Goal: Transaction & Acquisition: Book appointment/travel/reservation

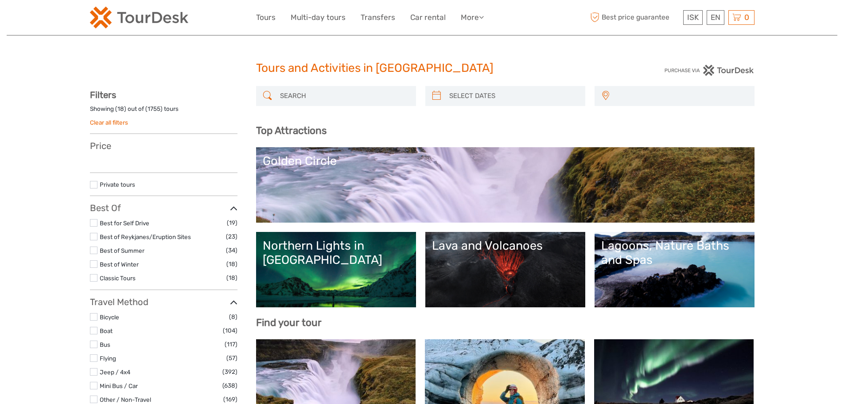
select select
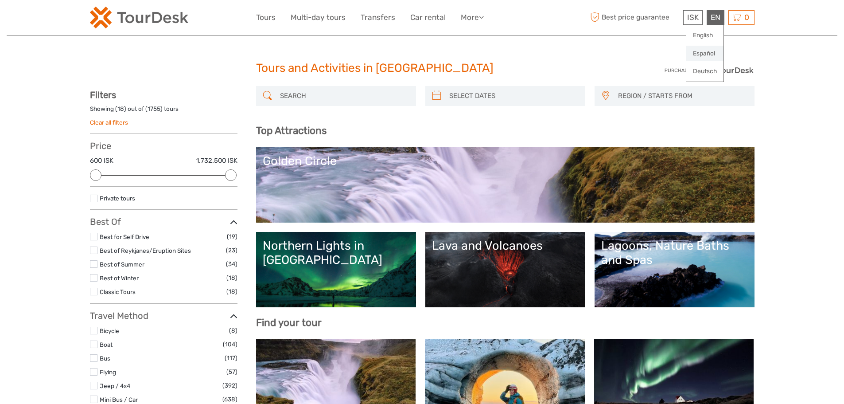
click at [707, 53] on link "Español" at bounding box center [705, 54] width 37 height 16
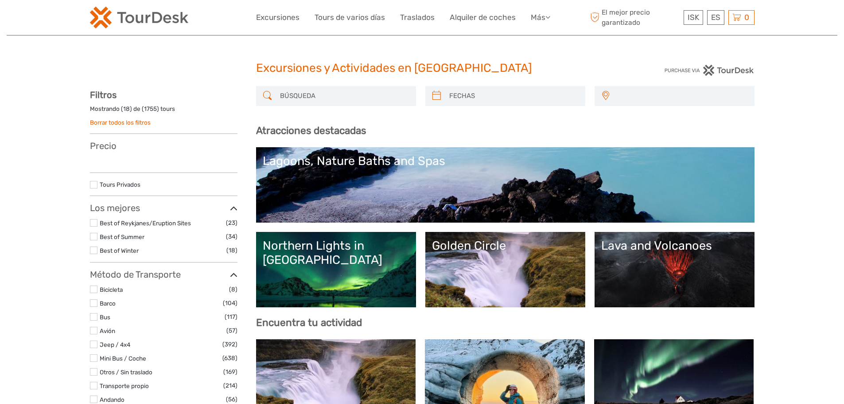
select select
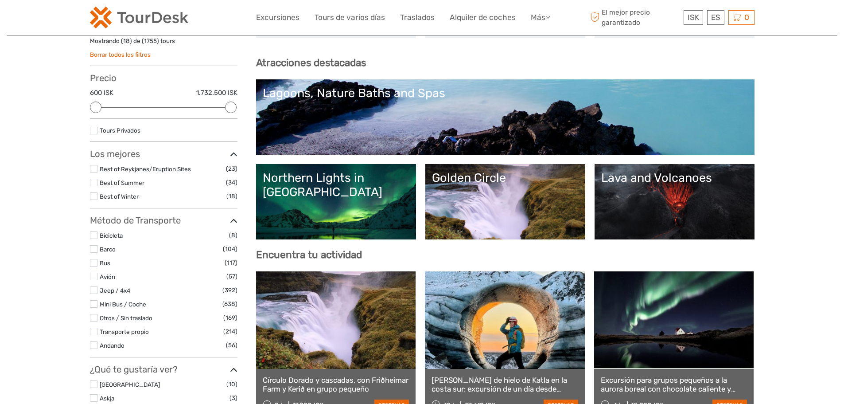
scroll to position [89, 0]
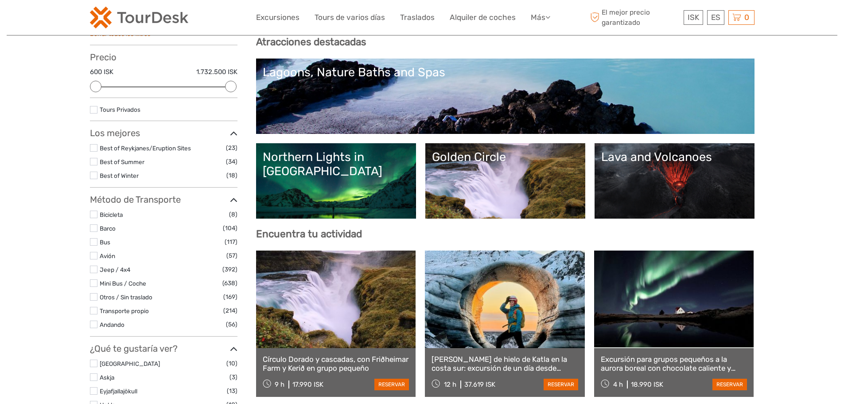
click at [328, 160] on div "Northern Lights in [GEOGRAPHIC_DATA]" at bounding box center [336, 164] width 147 height 29
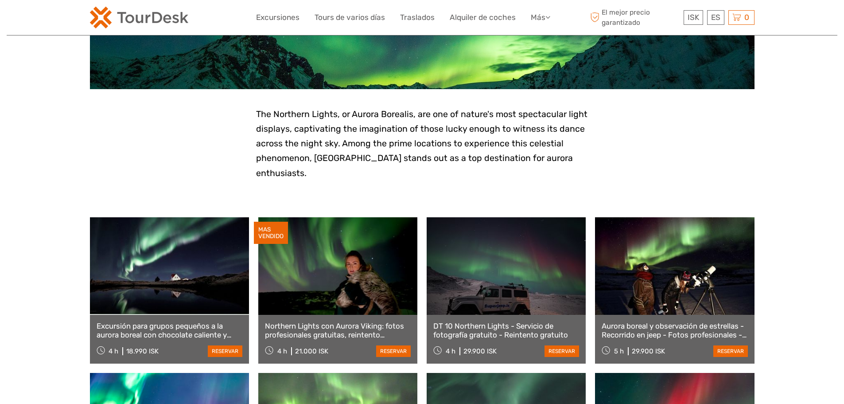
scroll to position [89, 0]
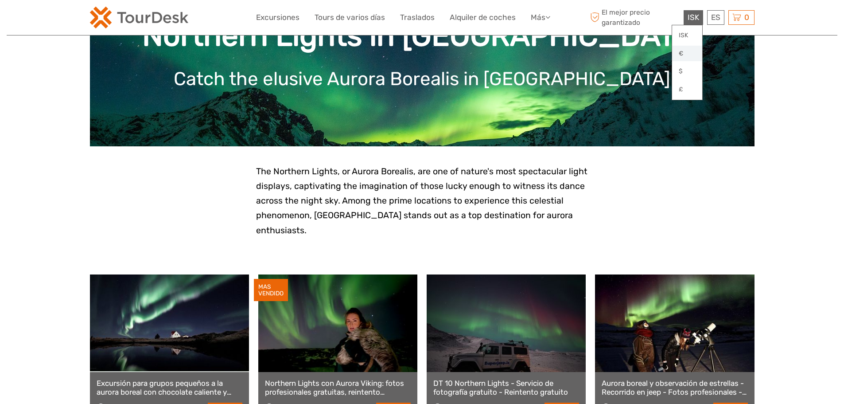
click at [683, 54] on link "€" at bounding box center [687, 54] width 30 height 16
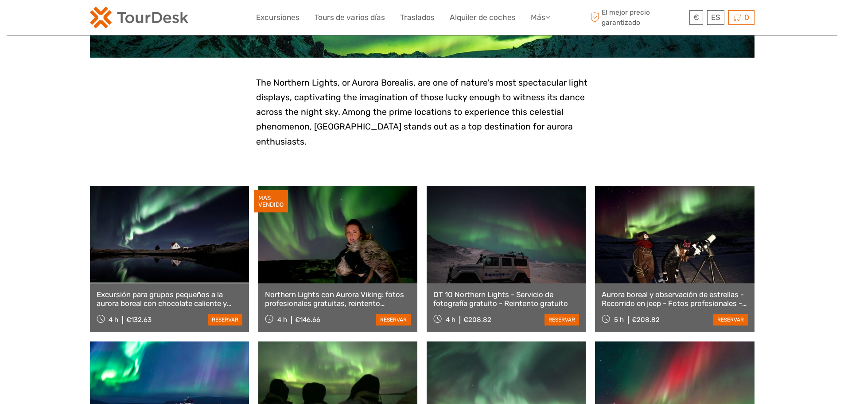
scroll to position [222, 0]
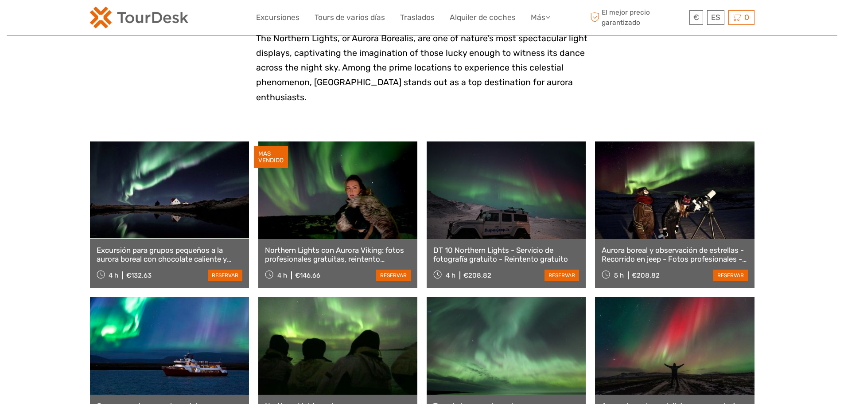
click at [350, 246] on link "Northern Lights con Aurora Viking: fotos profesionales gratuitas, reintento gra…" at bounding box center [338, 255] width 146 height 18
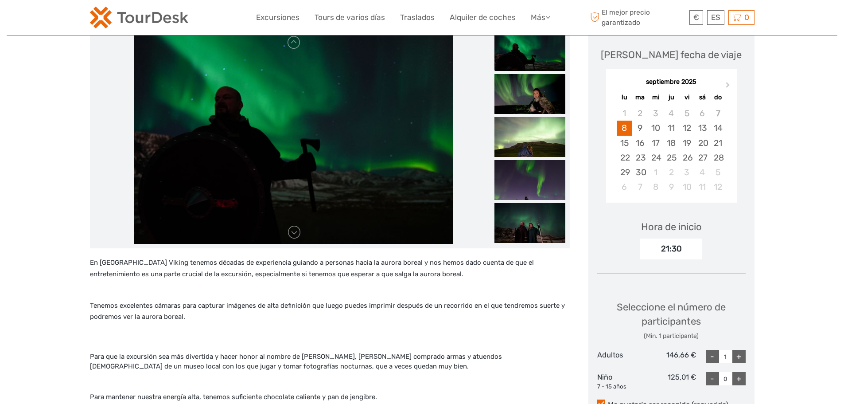
scroll to position [44, 0]
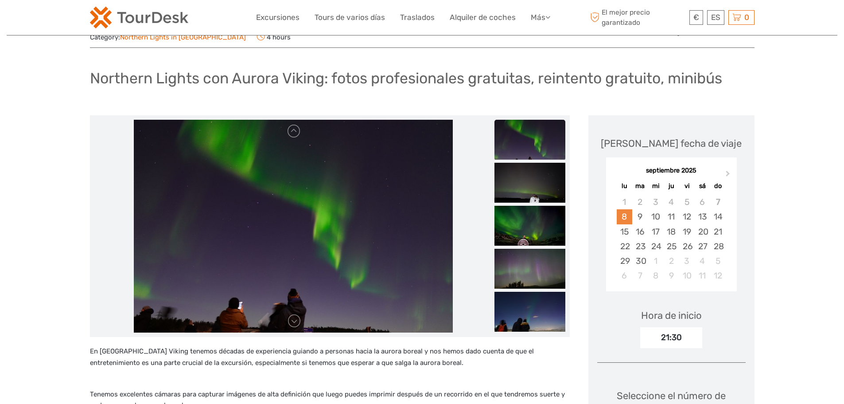
click at [623, 209] on div "8" at bounding box center [625, 216] width 16 height 15
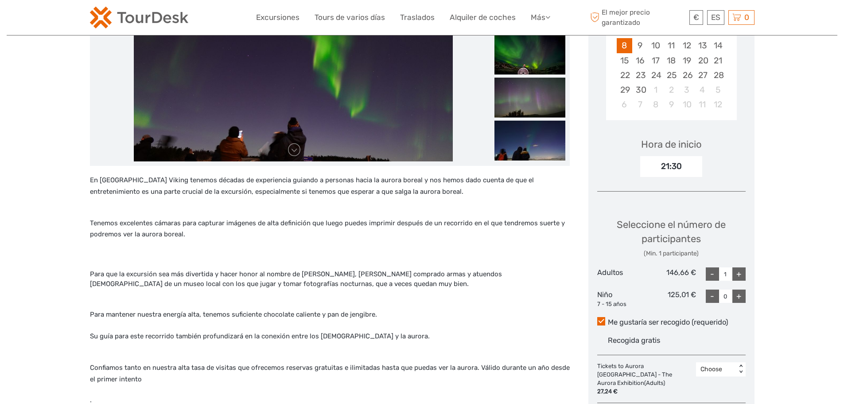
scroll to position [266, 0]
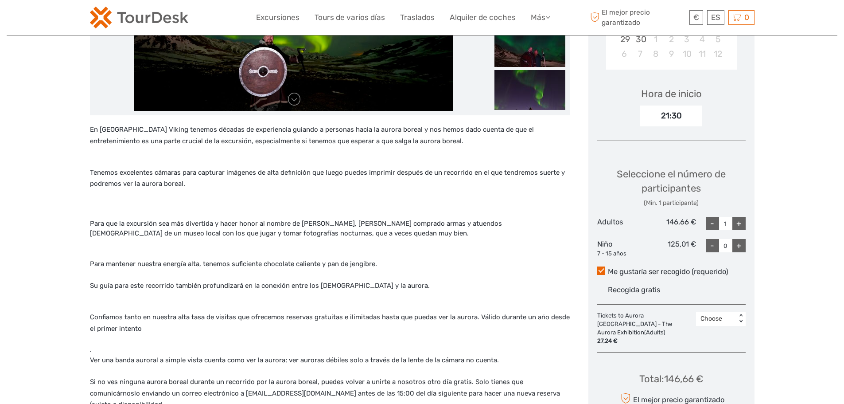
click at [739, 217] on div "+" at bounding box center [739, 223] width 13 height 13
type input "2"
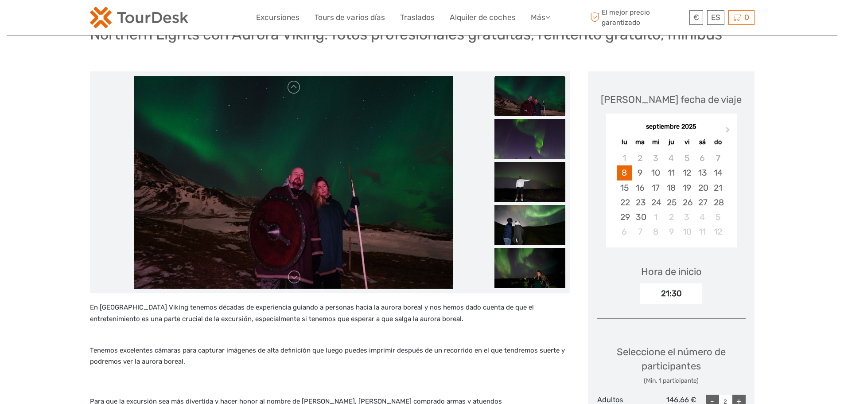
scroll to position [89, 0]
click at [296, 269] on link at bounding box center [294, 276] width 14 height 14
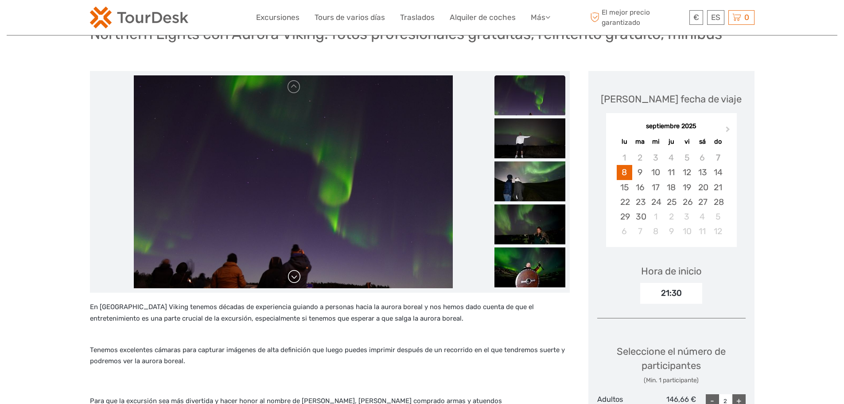
click at [296, 269] on link at bounding box center [294, 276] width 14 height 14
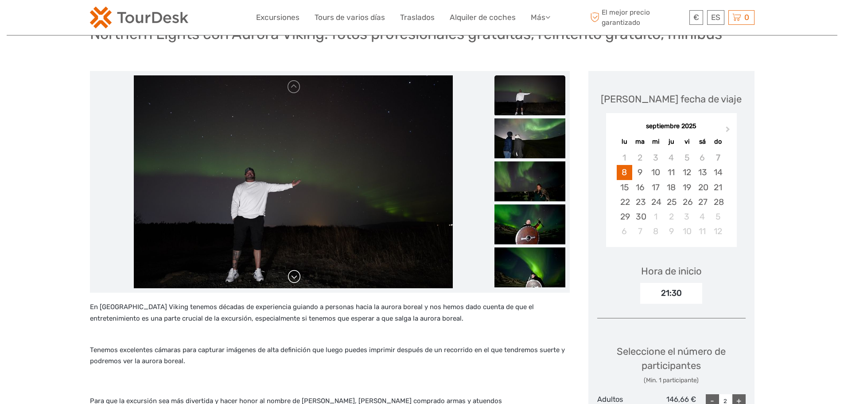
click at [297, 269] on link at bounding box center [294, 276] width 14 height 14
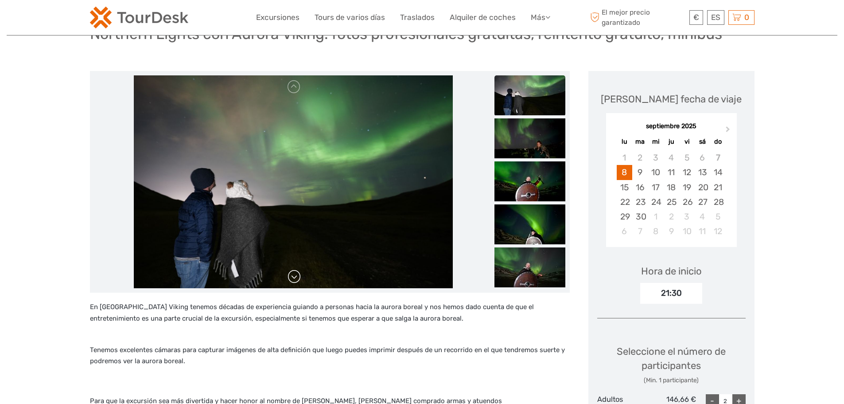
click at [295, 269] on link at bounding box center [294, 276] width 14 height 14
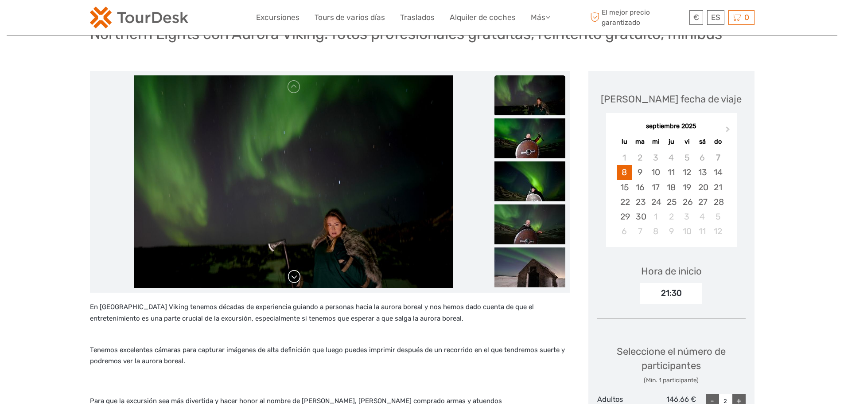
click at [295, 269] on link at bounding box center [294, 276] width 14 height 14
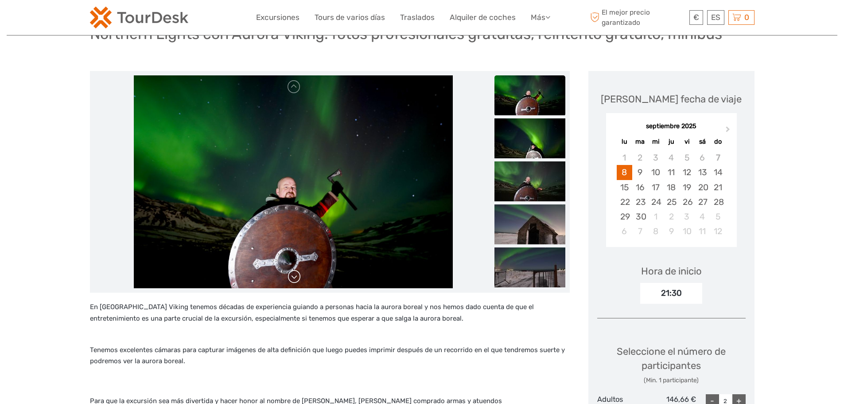
click at [292, 269] on link at bounding box center [294, 276] width 14 height 14
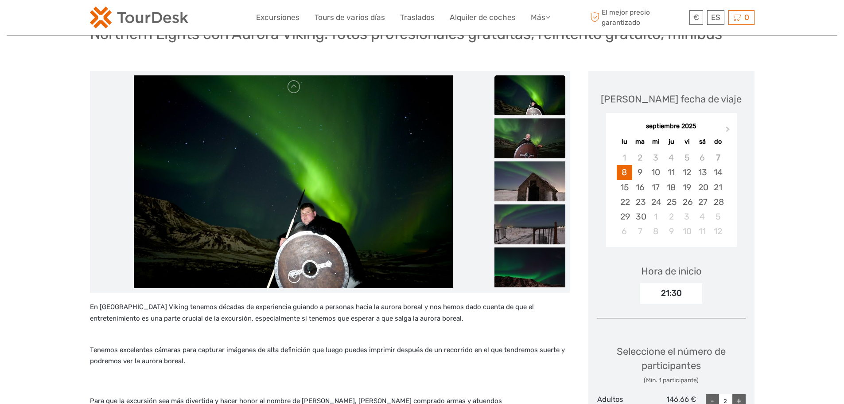
click at [292, 269] on link at bounding box center [294, 276] width 14 height 14
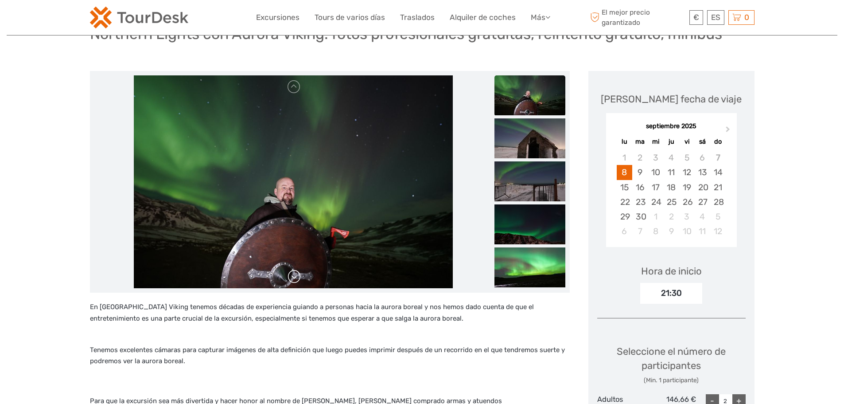
click at [292, 269] on link at bounding box center [294, 276] width 14 height 14
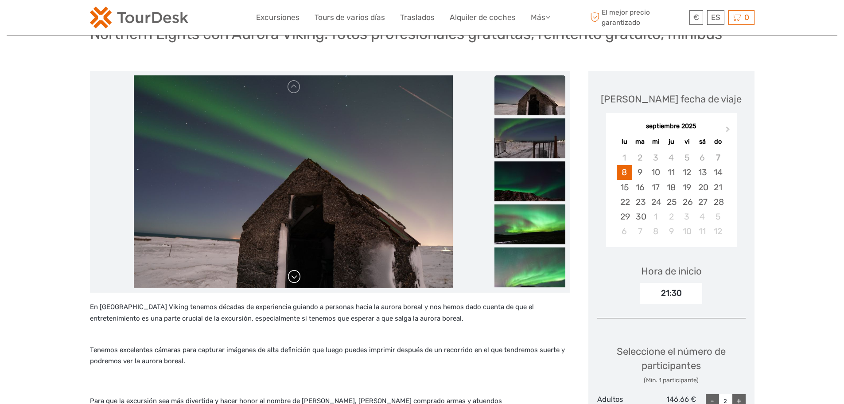
click at [292, 269] on link at bounding box center [294, 276] width 14 height 14
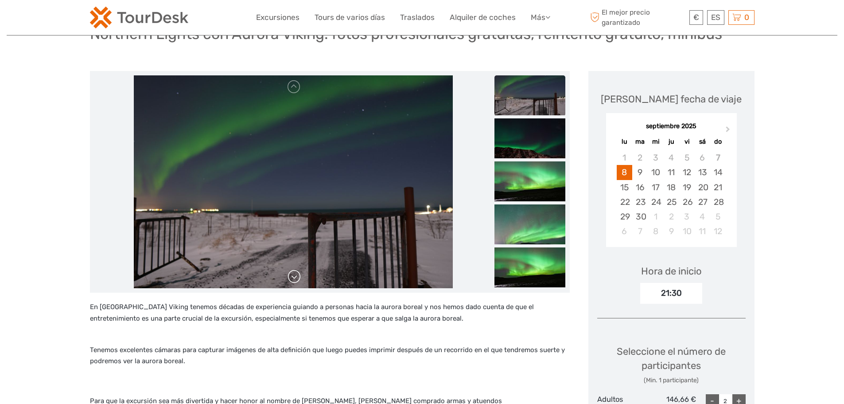
click at [292, 269] on link at bounding box center [294, 276] width 14 height 14
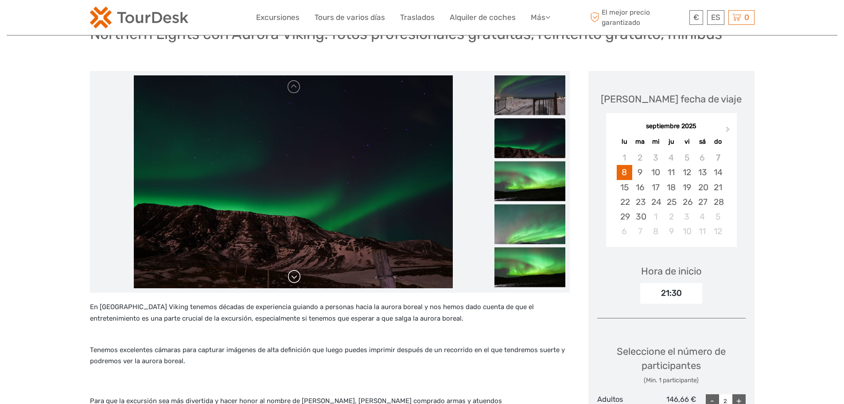
click at [292, 269] on link at bounding box center [294, 276] width 14 height 14
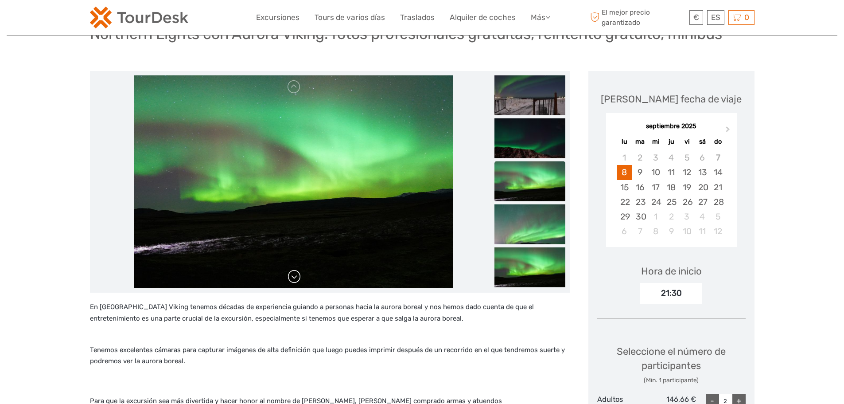
click at [292, 269] on link at bounding box center [294, 276] width 14 height 14
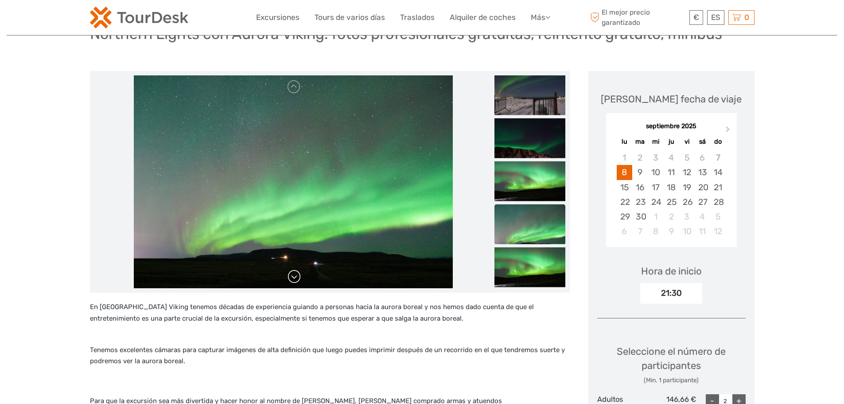
click at [292, 269] on link at bounding box center [294, 276] width 14 height 14
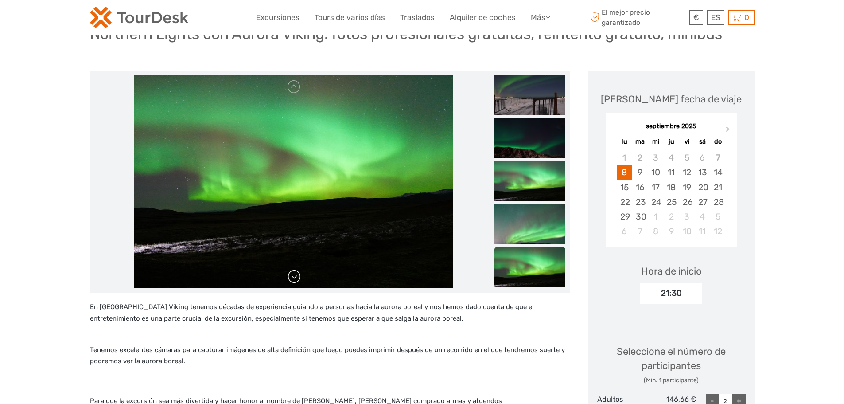
click at [292, 269] on link at bounding box center [294, 276] width 14 height 14
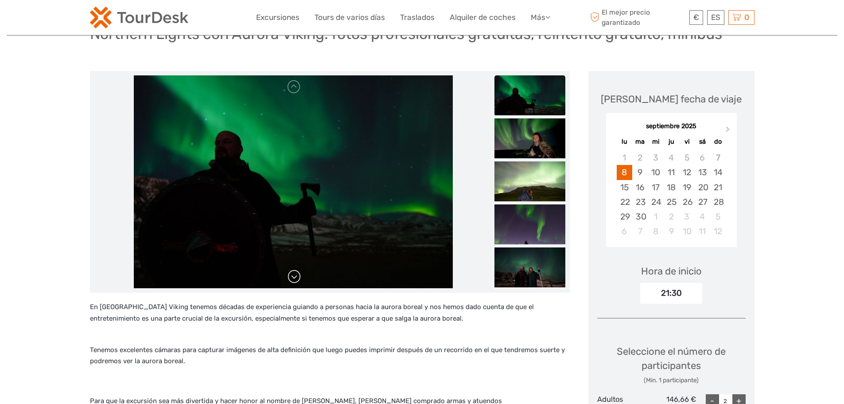
click at [292, 269] on link at bounding box center [294, 276] width 14 height 14
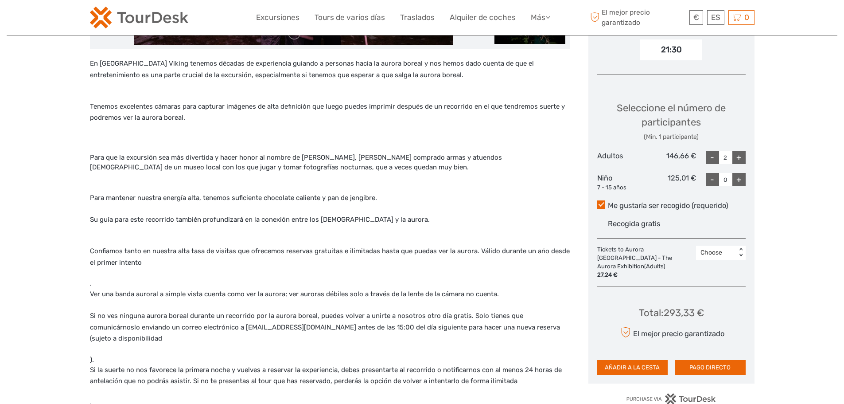
scroll to position [310, 0]
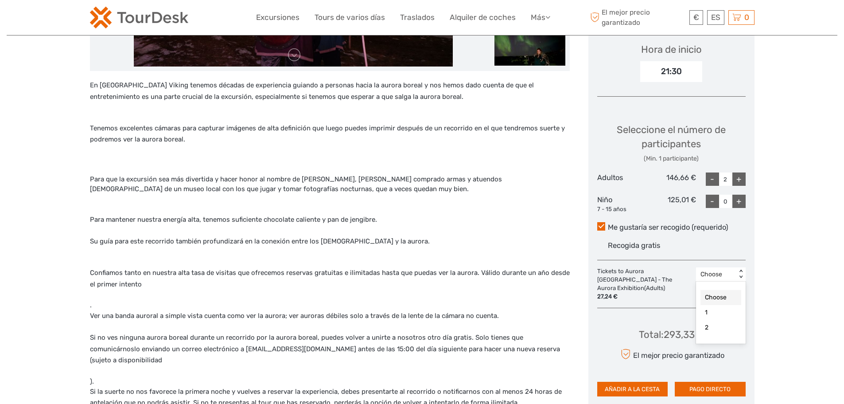
click at [742, 269] on div "< >" at bounding box center [741, 273] width 8 height 9
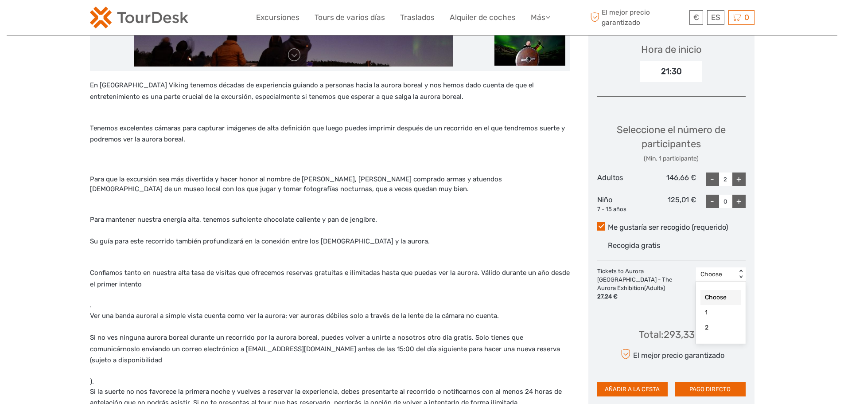
click at [721, 290] on div "Choose" at bounding box center [721, 297] width 41 height 15
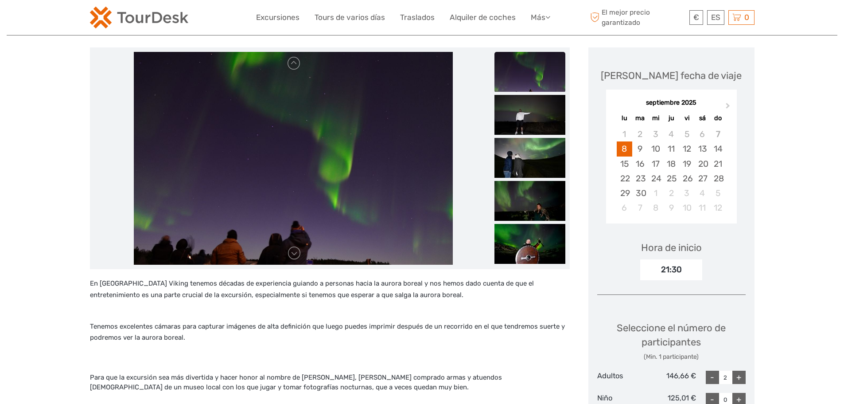
scroll to position [89, 0]
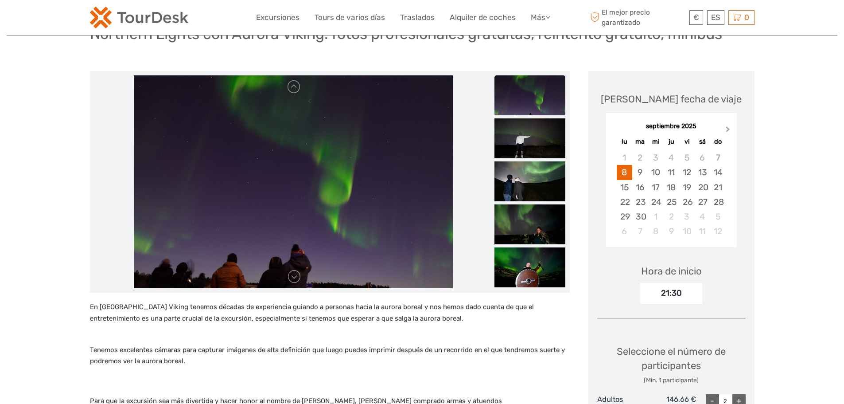
click at [728, 125] on span "Next Month" at bounding box center [728, 131] width 0 height 13
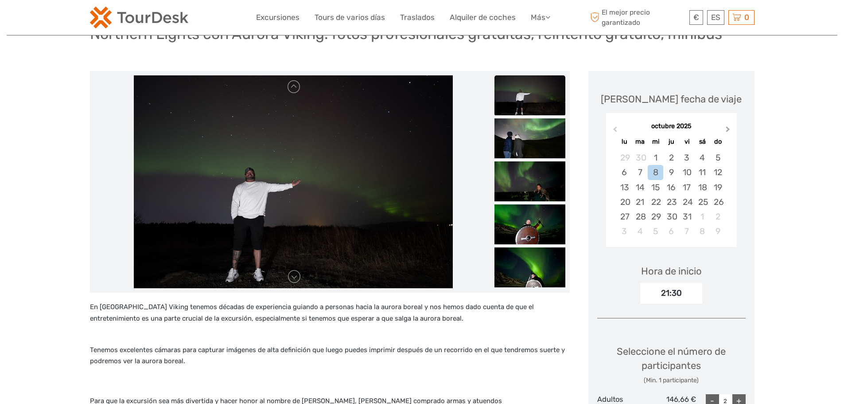
click at [728, 125] on span "Next Month" at bounding box center [728, 131] width 0 height 13
click at [689, 150] on div "5" at bounding box center [687, 157] width 16 height 15
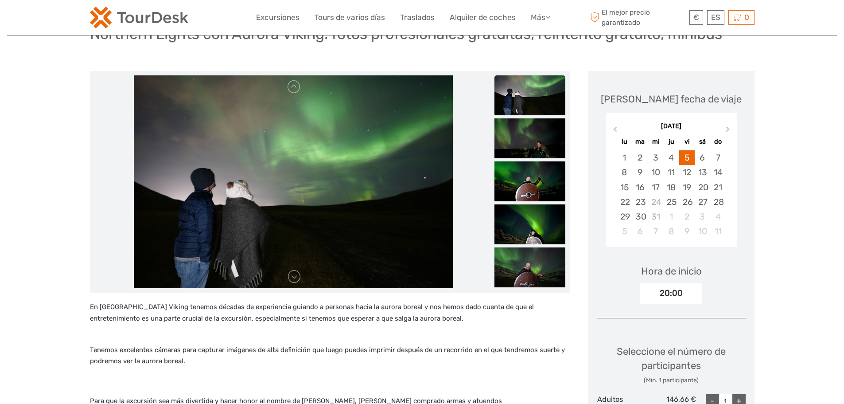
scroll to position [133, 0]
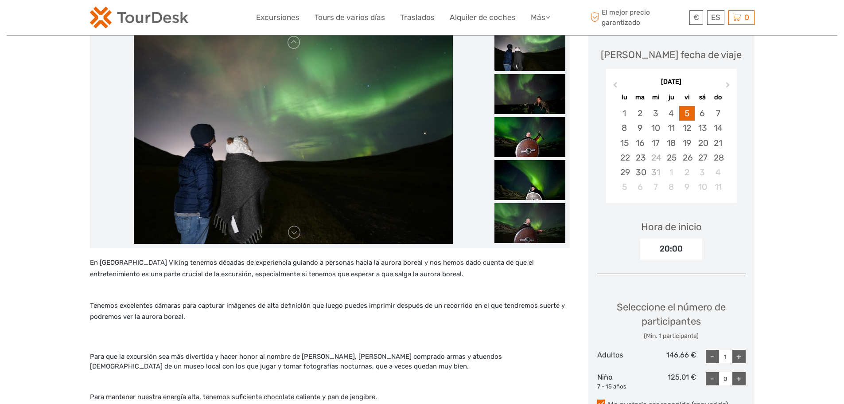
click at [686, 238] on div "20:00" at bounding box center [671, 248] width 62 height 20
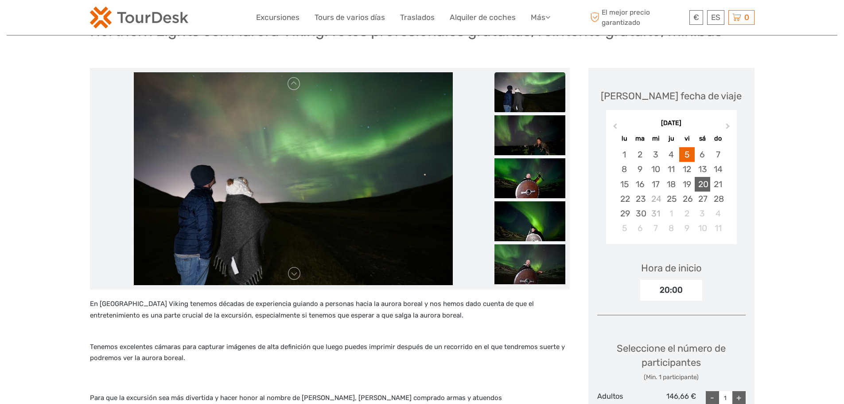
scroll to position [89, 0]
